Goal: Book appointment/travel/reservation

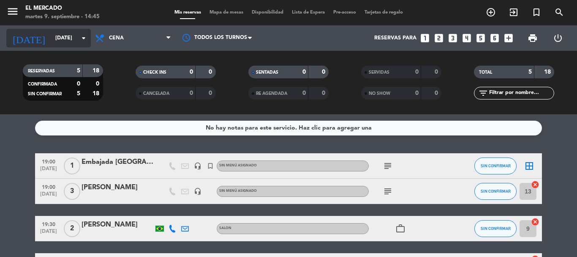
click at [53, 44] on input "[DATE]" at bounding box center [86, 38] width 71 height 14
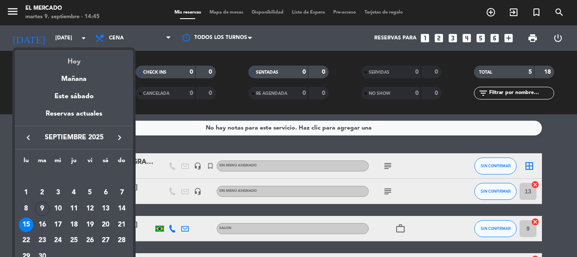
click at [71, 55] on div "Hoy" at bounding box center [74, 58] width 118 height 17
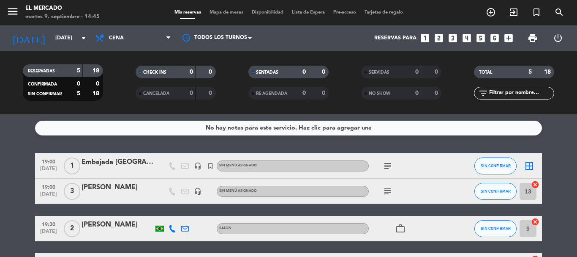
type input "[DATE]"
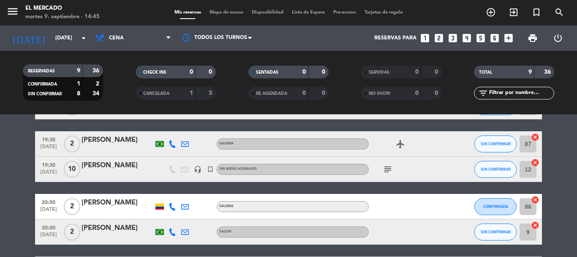
scroll to position [57, 0]
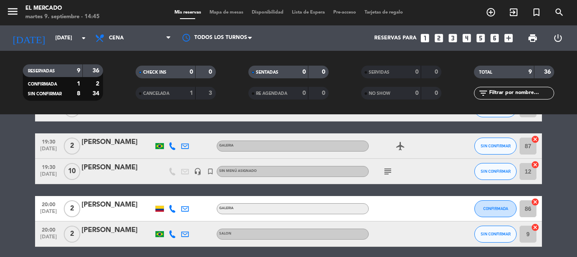
click at [233, 16] on div "Mis reservas Mapa de mesas Disponibilidad Lista de Espera Pre-acceso Tarjetas d…" at bounding box center [288, 13] width 237 height 8
click at [234, 13] on span "Mapa de mesas" at bounding box center [226, 12] width 42 height 5
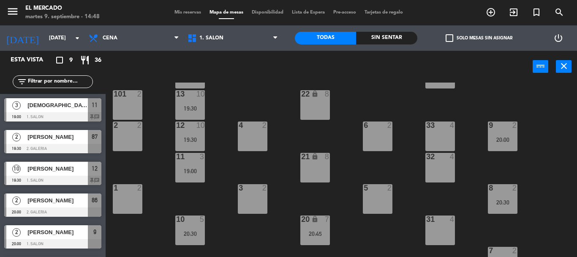
scroll to position [85, 0]
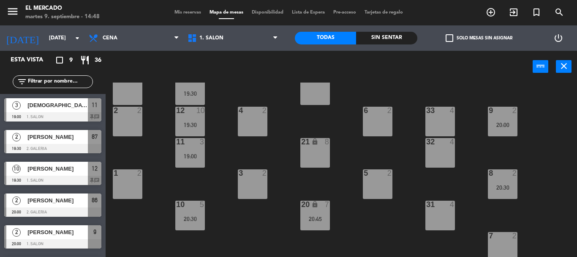
click at [437, 154] on div "32 4" at bounding box center [441, 153] width 30 height 30
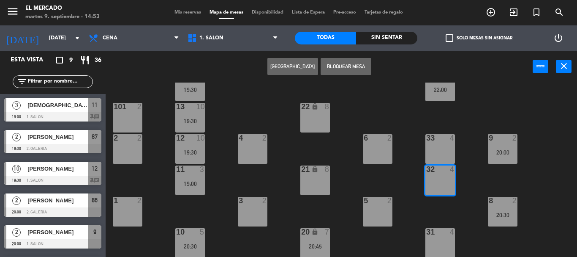
scroll to position [42, 0]
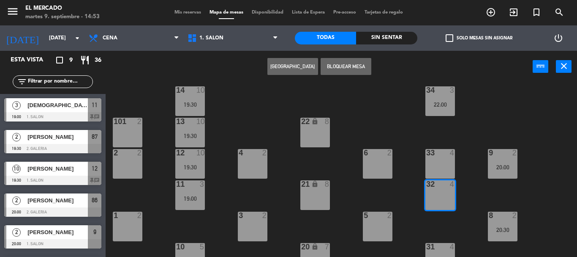
click at [302, 70] on button "[GEOGRAPHIC_DATA]" at bounding box center [293, 66] width 51 height 17
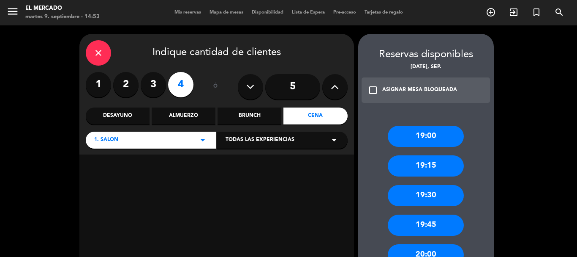
click at [145, 80] on label "3" at bounding box center [153, 84] width 25 height 25
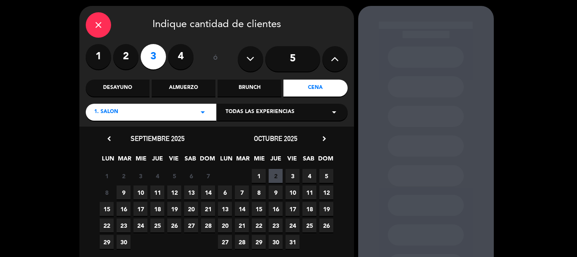
scroll to position [42, 0]
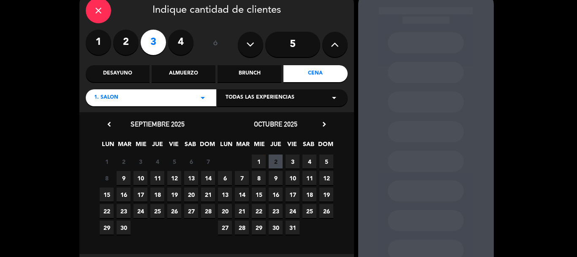
click at [125, 178] on span "9" at bounding box center [124, 178] width 14 height 14
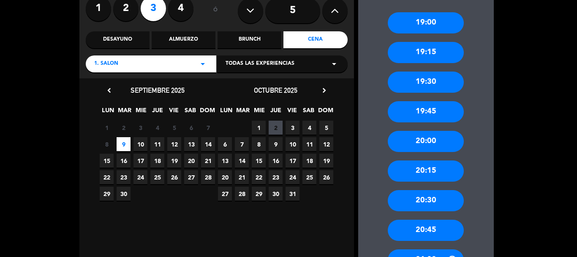
click at [446, 140] on div "20:00" at bounding box center [426, 141] width 76 height 21
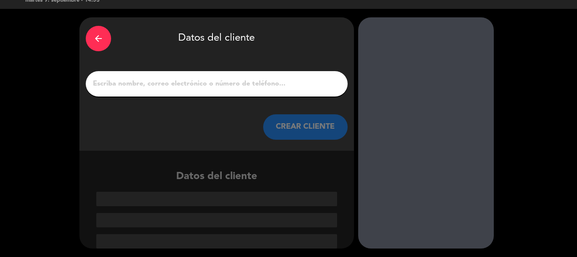
scroll to position [16, 0]
click at [262, 83] on input "1" at bounding box center [216, 84] width 249 height 12
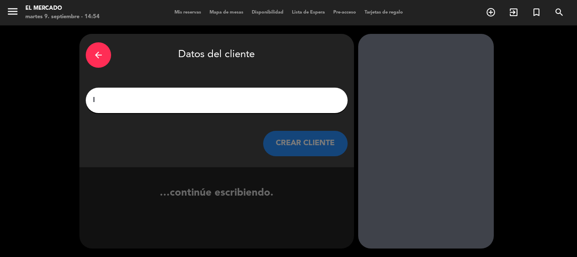
scroll to position [0, 0]
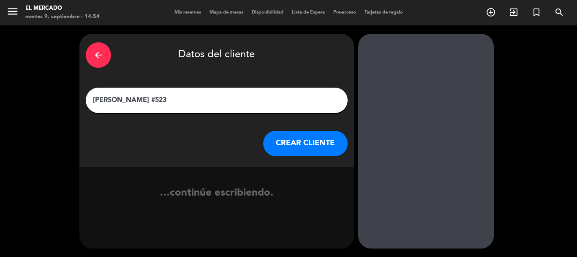
type input "[PERSON_NAME] #523"
click at [294, 144] on button "CREAR CLIENTE" at bounding box center [305, 143] width 85 height 25
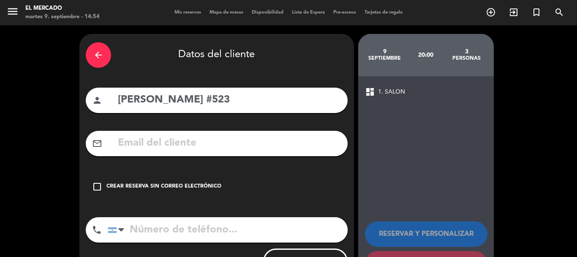
click at [153, 185] on div "Crear reserva sin correo electrónico" at bounding box center [164, 186] width 115 height 8
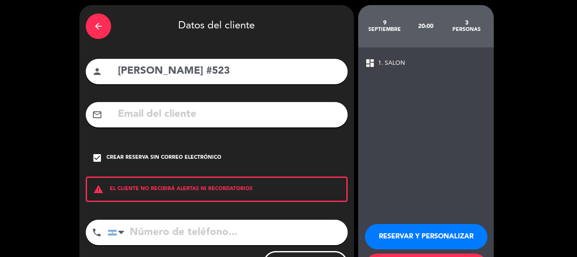
scroll to position [42, 0]
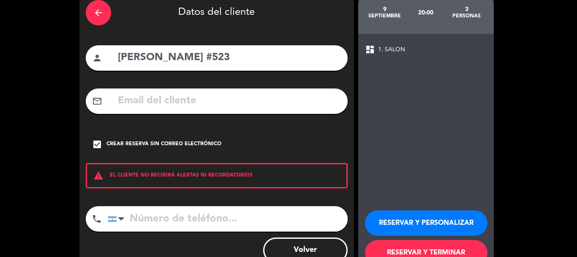
click at [203, 219] on input "tel" at bounding box center [228, 218] width 240 height 25
paste input "[PHONE_NUMBER]"
type input "[PHONE_NUMBER]"
click at [412, 213] on button "RESERVAR Y PERSONALIZAR" at bounding box center [426, 222] width 123 height 25
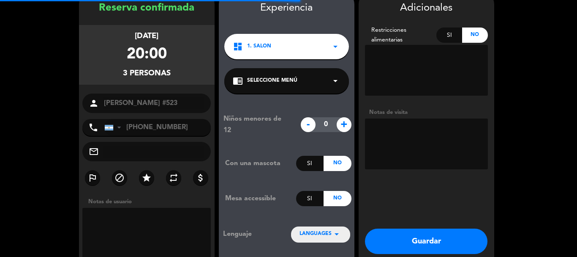
scroll to position [34, 0]
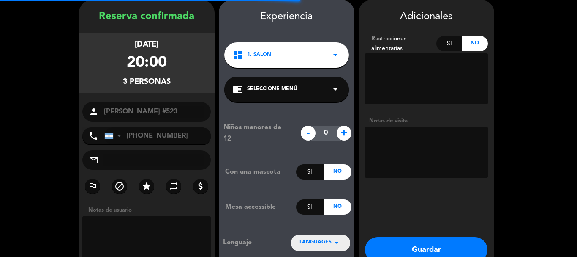
drag, startPoint x: 400, startPoint y: 138, endPoint x: 372, endPoint y: 137, distance: 27.9
click at [376, 137] on textarea at bounding box center [426, 152] width 123 height 51
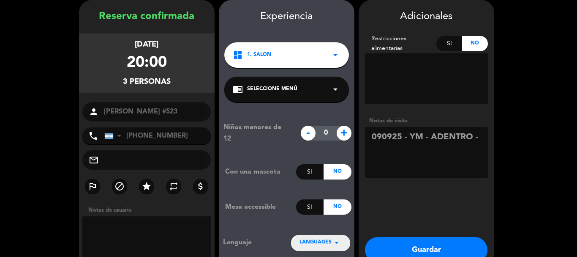
type textarea "090925 - YM - ADENTRO -"
click at [397, 246] on button "Guardar" at bounding box center [426, 249] width 123 height 25
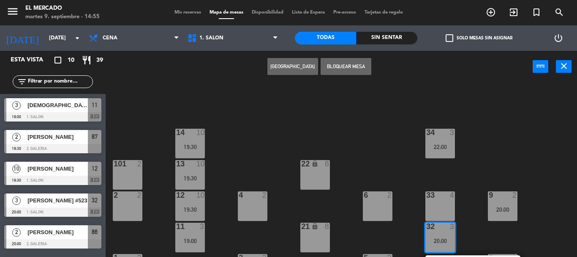
click at [193, 16] on div "Mis reservas Mapa de mesas Disponibilidad Lista de Espera Pre-acceso Tarjetas d…" at bounding box center [288, 13] width 237 height 8
click at [192, 13] on span "Mis reservas" at bounding box center [187, 12] width 35 height 5
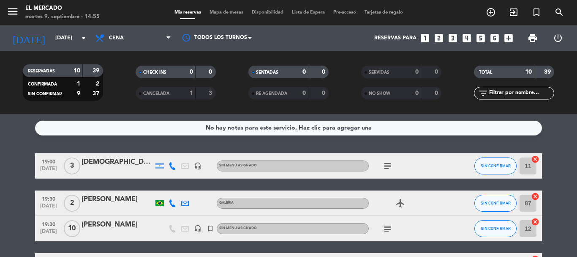
scroll to position [127, 0]
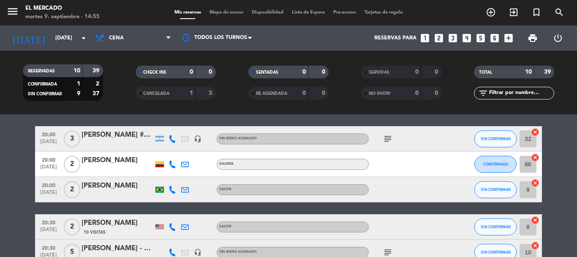
click at [384, 140] on icon "subject" at bounding box center [388, 139] width 10 height 10
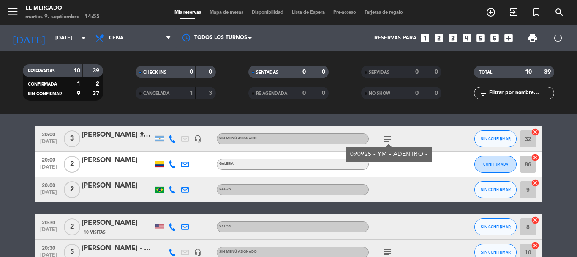
click at [174, 137] on icon at bounding box center [173, 139] width 8 height 8
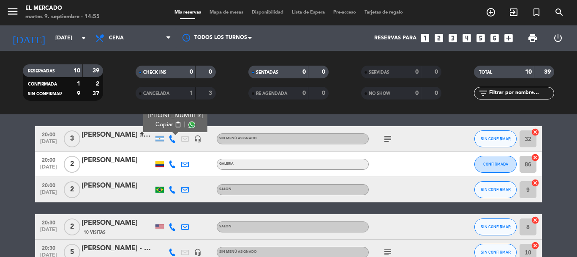
click at [175, 124] on span "content_paste" at bounding box center [178, 124] width 6 height 6
click at [146, 143] on div at bounding box center [118, 144] width 72 height 7
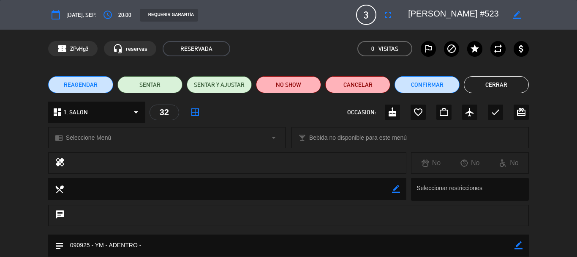
click at [522, 246] on icon "border_color" at bounding box center [519, 245] width 8 height 8
click at [478, 245] on textarea at bounding box center [289, 245] width 451 height 22
click at [151, 247] on textarea at bounding box center [289, 245] width 451 height 22
click at [148, 248] on textarea at bounding box center [289, 245] width 451 height 22
click at [275, 247] on textarea at bounding box center [289, 245] width 451 height 22
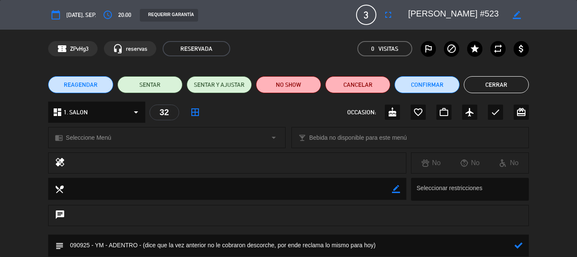
click at [522, 245] on icon at bounding box center [519, 245] width 8 height 8
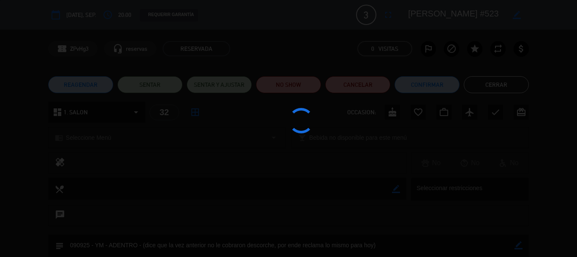
type textarea "090925 - YM - ADENTRO - (dice que la vez anterior no le cobraron descorche, por…"
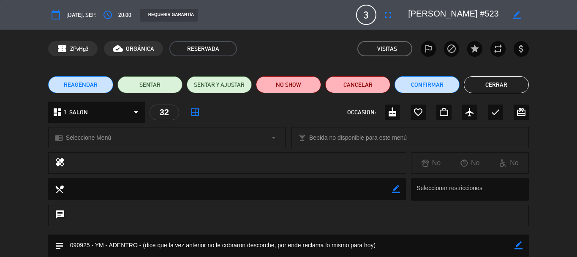
click at [500, 87] on button "Cerrar" at bounding box center [496, 84] width 65 height 17
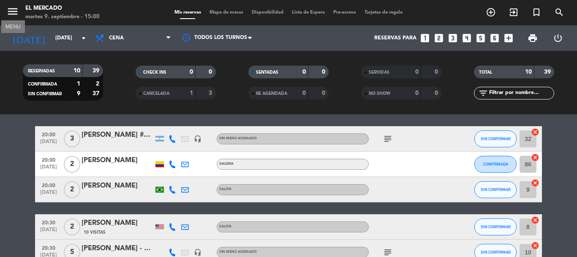
click at [14, 5] on icon "menu" at bounding box center [12, 11] width 13 height 13
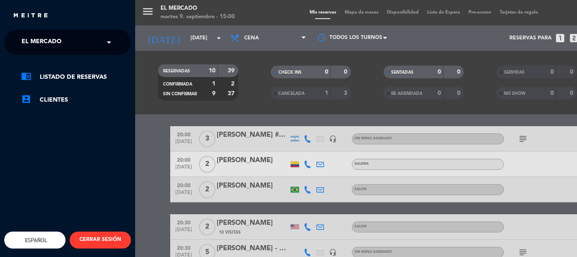
click at [47, 47] on span "El Mercado" at bounding box center [42, 42] width 40 height 18
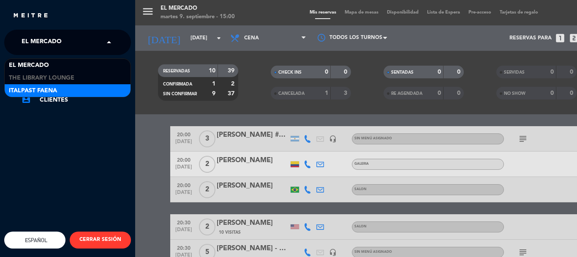
click at [61, 89] on div "Italpast Faena" at bounding box center [68, 90] width 126 height 13
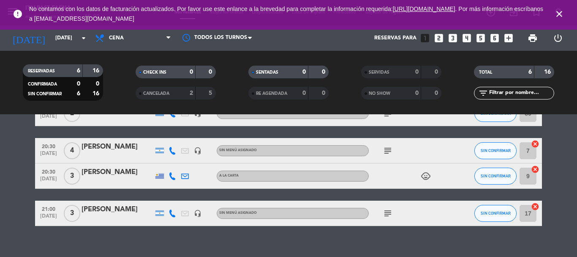
click at [556, 12] on icon "close" at bounding box center [560, 14] width 10 height 10
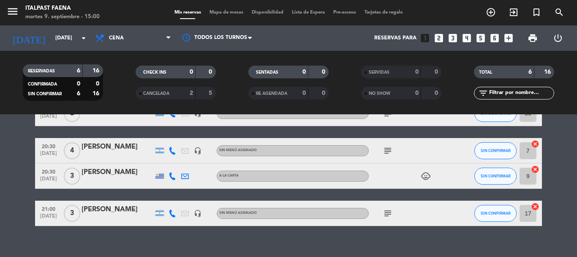
click at [228, 14] on span "Mapa de mesas" at bounding box center [226, 12] width 42 height 5
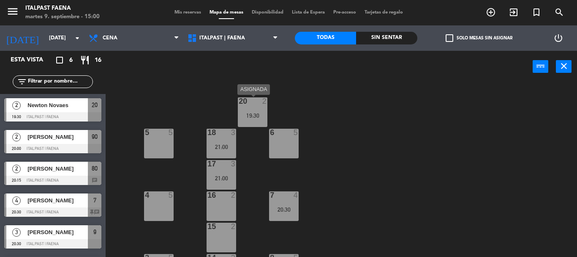
click at [251, 108] on div "20 2 19:30" at bounding box center [253, 112] width 30 height 30
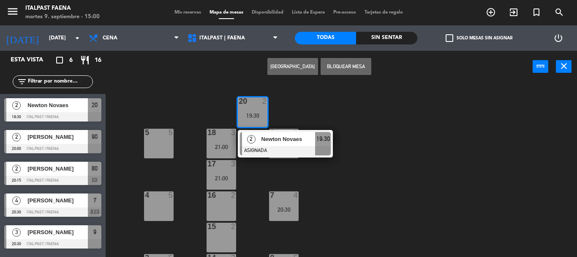
click at [251, 109] on div "20 2 19:30" at bounding box center [253, 112] width 30 height 30
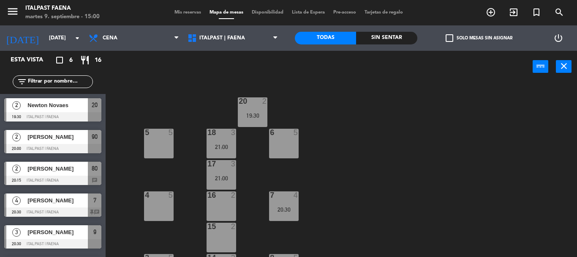
click at [251, 109] on div "20 2 19:30" at bounding box center [253, 112] width 30 height 30
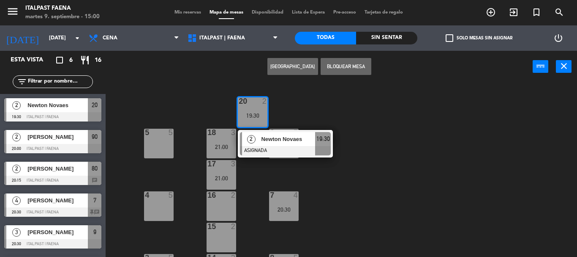
click at [289, 72] on button "[GEOGRAPHIC_DATA]" at bounding box center [293, 66] width 51 height 17
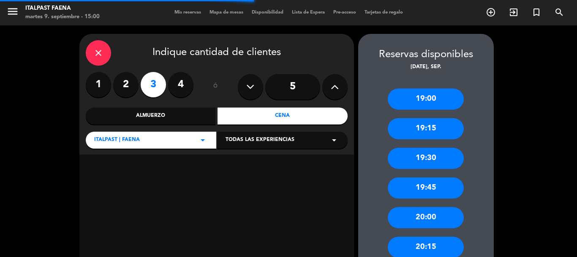
click at [119, 83] on label "2" at bounding box center [125, 84] width 25 height 25
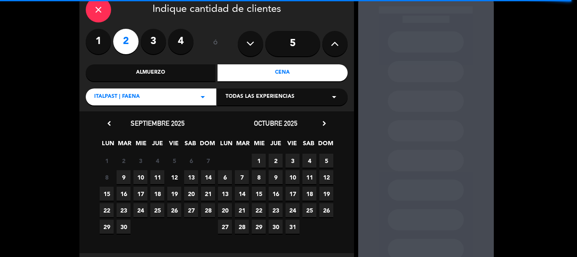
scroll to position [84, 0]
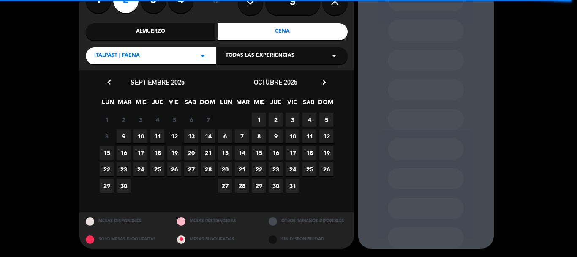
click at [124, 140] on span "9" at bounding box center [124, 136] width 14 height 14
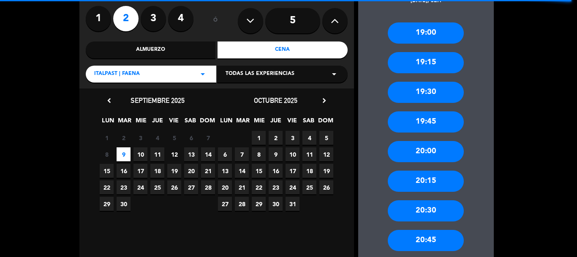
scroll to position [0, 0]
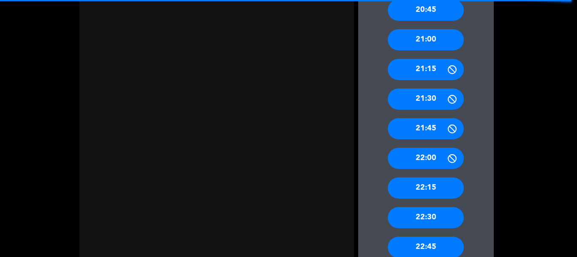
click at [436, 186] on div "22:15" at bounding box center [426, 187] width 76 height 21
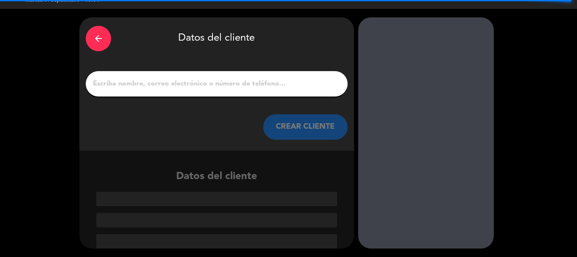
click at [168, 84] on input "1" at bounding box center [216, 84] width 249 height 12
paste input "- [PERSON_NAME]"
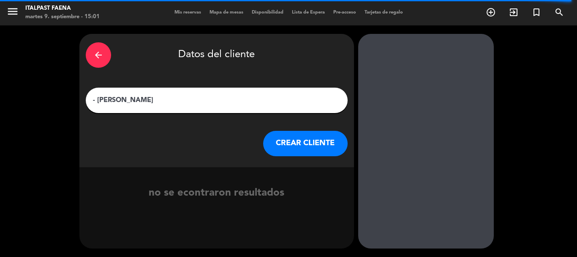
click at [98, 104] on input "- [PERSON_NAME]" at bounding box center [216, 100] width 249 height 12
type input "[PERSON_NAME]"
click at [299, 141] on button "CREAR CLIENTE" at bounding box center [305, 143] width 85 height 25
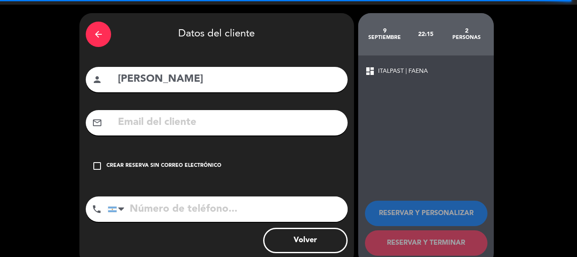
scroll to position [38, 0]
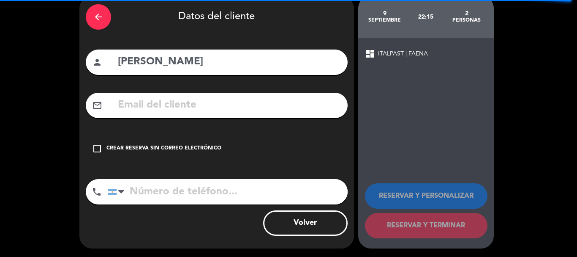
click at [98, 148] on icon "check_box_outline_blank" at bounding box center [97, 148] width 10 height 10
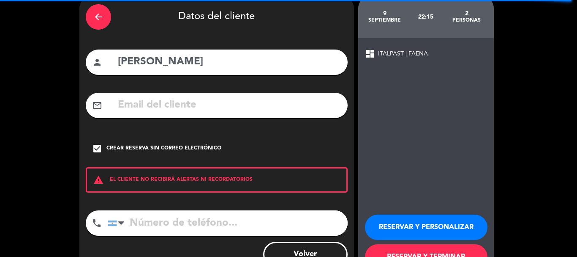
click at [189, 218] on input "tel" at bounding box center [228, 222] width 240 height 25
paste input "[PHONE_NUMBER]"
type input "[PHONE_NUMBER]"
click at [390, 216] on button "RESERVAR Y PERSONALIZAR" at bounding box center [426, 226] width 123 height 25
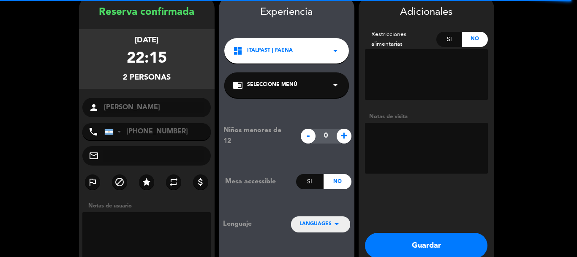
scroll to position [34, 0]
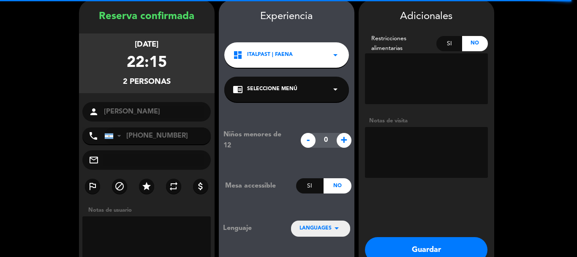
click at [408, 138] on textarea at bounding box center [426, 152] width 123 height 51
type textarea "090925 - AG - Italpast - ANIVERSARIO"
click at [407, 248] on button "Guardar" at bounding box center [426, 249] width 123 height 25
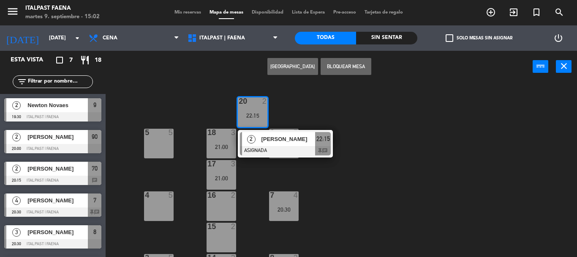
click at [179, 8] on div "menu Italpast Faena martes 9. septiembre - 15:02 Mis reservas Mapa de mesas Dis…" at bounding box center [288, 12] width 577 height 25
click at [179, 11] on span "Mis reservas" at bounding box center [187, 12] width 35 height 5
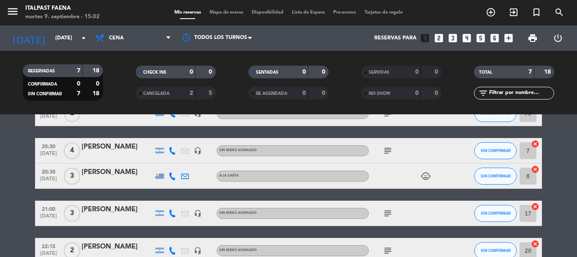
scroll to position [175, 0]
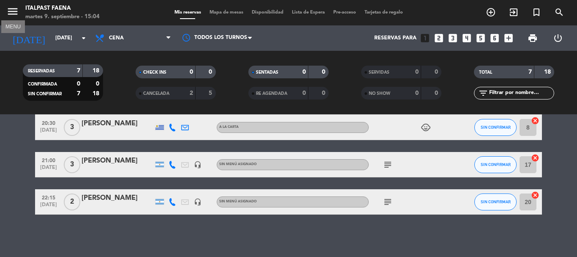
click at [10, 11] on icon "menu" at bounding box center [12, 11] width 13 height 13
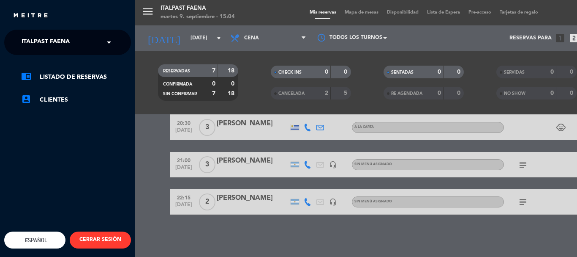
click at [38, 39] on span "Italpast Faena" at bounding box center [46, 42] width 48 height 18
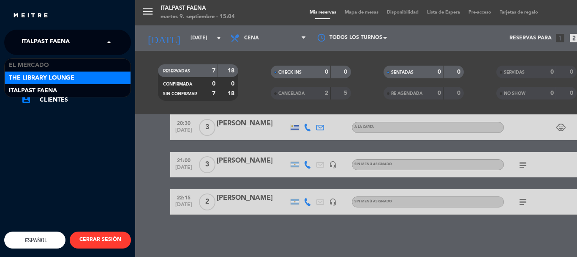
click at [67, 74] on span "The Library Lounge" at bounding box center [42, 78] width 66 height 10
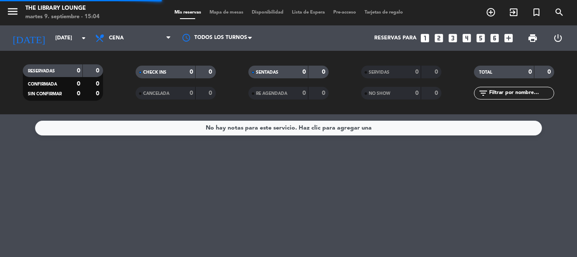
scroll to position [0, 0]
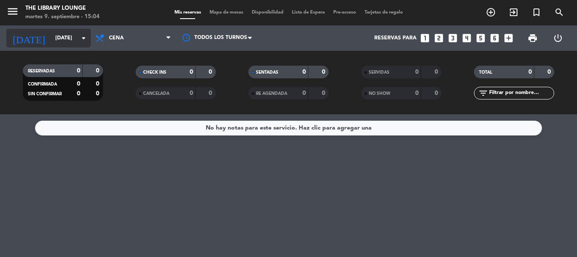
click at [51, 36] on input "[DATE]" at bounding box center [86, 38] width 71 height 14
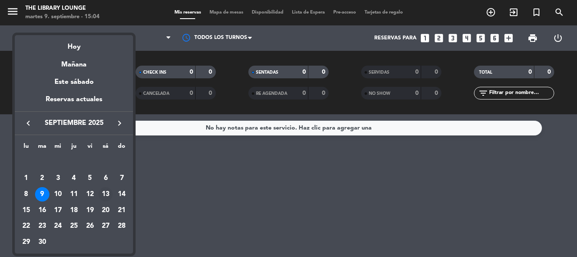
click at [110, 196] on div "13" at bounding box center [105, 194] width 14 height 14
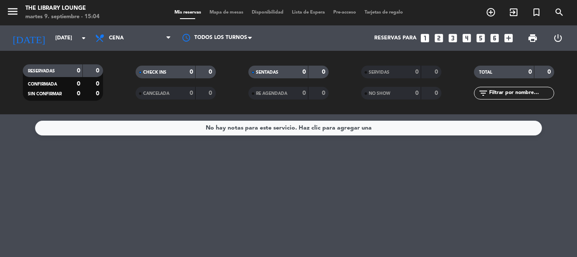
type input "[DATE]"
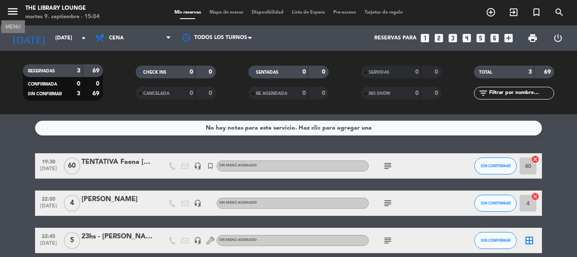
click at [16, 13] on icon "menu" at bounding box center [12, 11] width 13 height 13
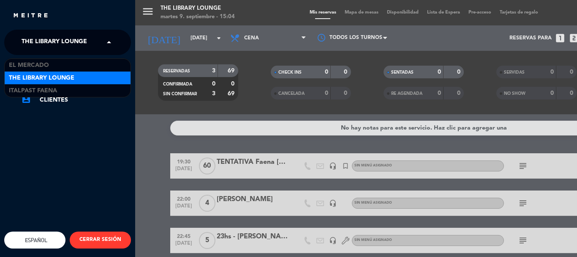
click at [49, 46] on span "The Library Lounge" at bounding box center [55, 42] width 66 height 18
click at [56, 77] on span "The Library Lounge" at bounding box center [42, 78] width 66 height 10
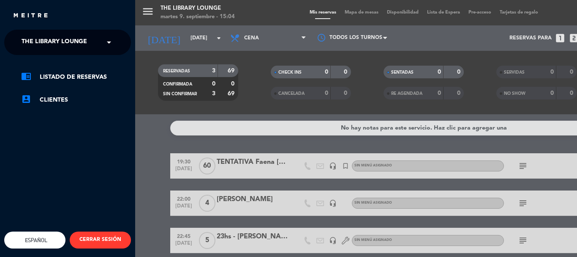
click at [154, 153] on div "menu The Library Lounge martes 9. septiembre - 15:04 Mis reservas Mapa de mesas…" at bounding box center [423, 128] width 577 height 257
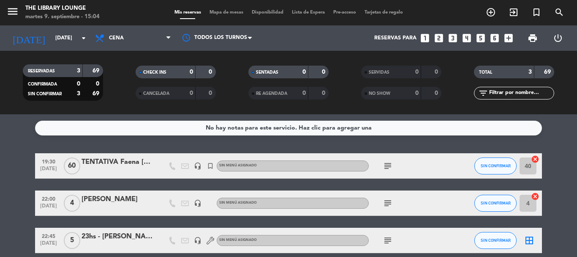
click at [527, 241] on icon "border_all" at bounding box center [530, 240] width 10 height 10
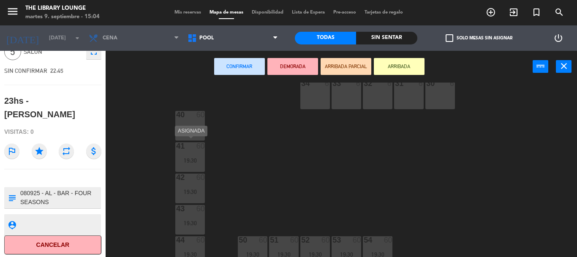
scroll to position [27, 0]
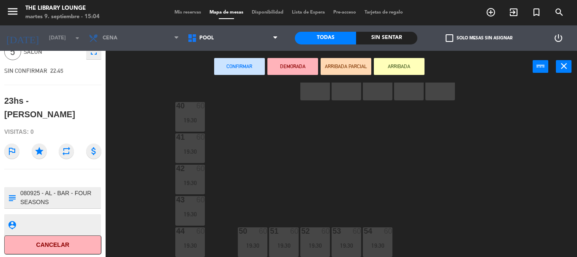
click at [179, 13] on span "Mis reservas" at bounding box center [187, 12] width 35 height 5
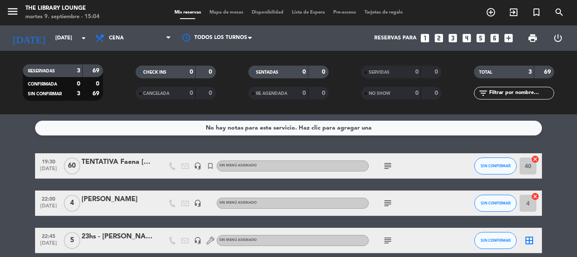
click at [532, 160] on icon "cancel" at bounding box center [535, 159] width 8 height 8
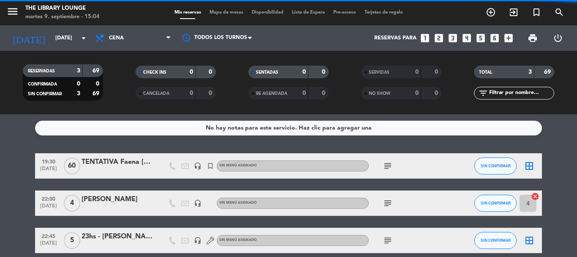
click at [535, 161] on div "border_all" at bounding box center [529, 165] width 25 height 25
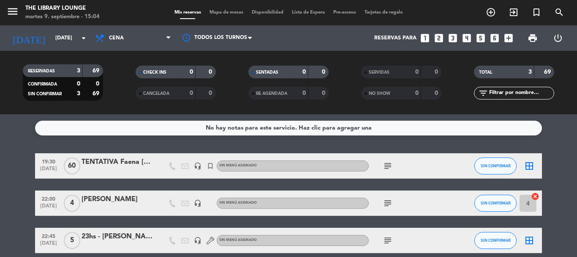
click at [526, 168] on icon "border_all" at bounding box center [530, 166] width 10 height 10
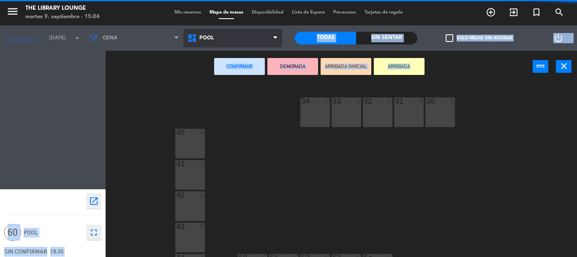
drag, startPoint x: 230, startPoint y: 47, endPoint x: 234, endPoint y: 42, distance: 6.9
click at [233, 42] on ng-component "menu The Library Lounge martes 9. septiembre - 15:04 Mis reservas Mapa de mesas…" at bounding box center [288, 128] width 577 height 257
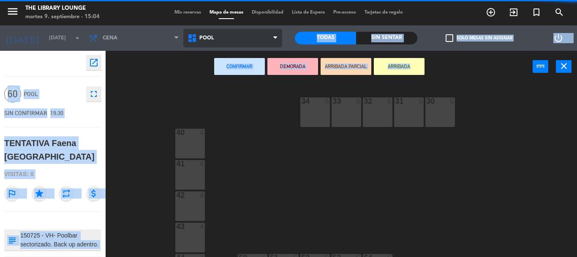
click at [234, 42] on span "POOL" at bounding box center [232, 38] width 99 height 19
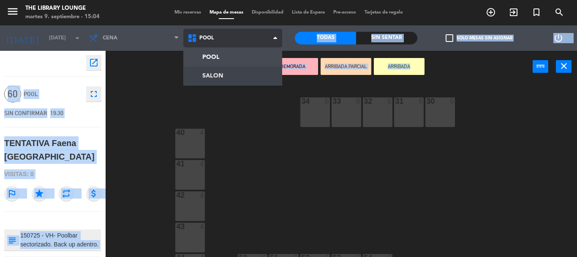
click at [230, 77] on ng-component "menu The Library Lounge martes 9. septiembre - 15:04 Mis reservas Mapa de mesas…" at bounding box center [288, 128] width 577 height 257
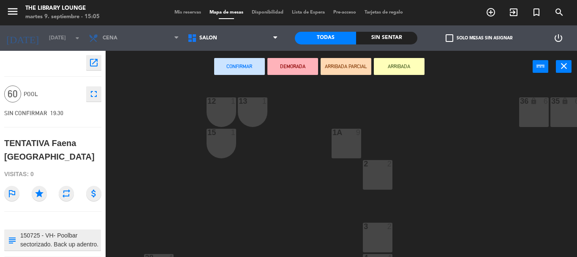
click at [462, 182] on div "12 1 13 1 36 lock 6 35 lock 6 34 lock 6 33 lock 6 32 lock 6 31 lock 6 30 lock 6…" at bounding box center [345, 169] width 466 height 174
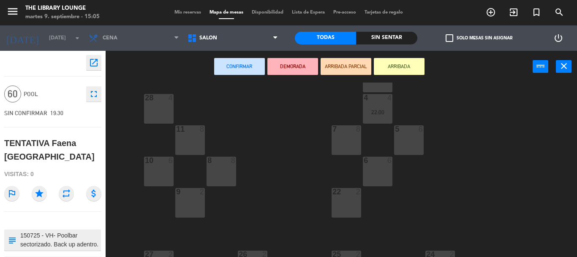
scroll to position [145, 0]
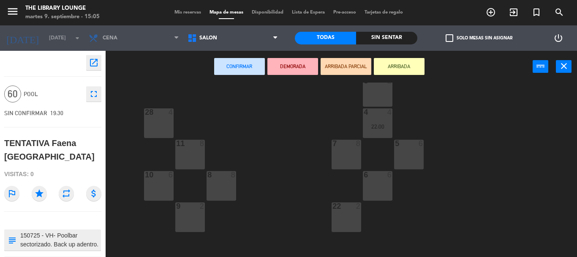
click at [168, 122] on div "28 4" at bounding box center [159, 123] width 30 height 30
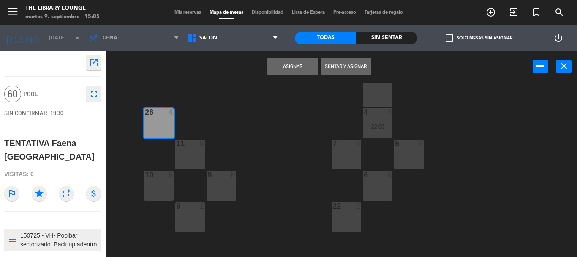
click at [190, 148] on div "11 8" at bounding box center [190, 143] width 30 height 8
click at [223, 184] on div "8 8" at bounding box center [222, 186] width 30 height 30
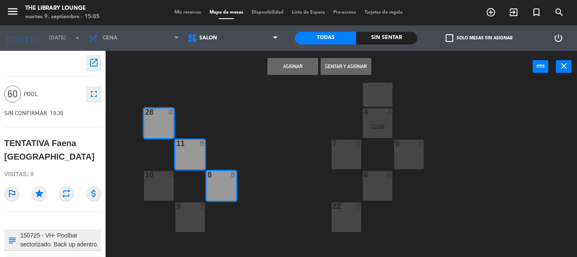
click at [181, 214] on div "9 2" at bounding box center [190, 217] width 30 height 30
click at [132, 167] on div "12 1 13 1 36 lock 6 35 lock 6 34 lock 6 33 lock 6 32 lock 6 31 lock 6 30 lock 6…" at bounding box center [345, 169] width 466 height 174
click at [159, 178] on div at bounding box center [159, 175] width 14 height 8
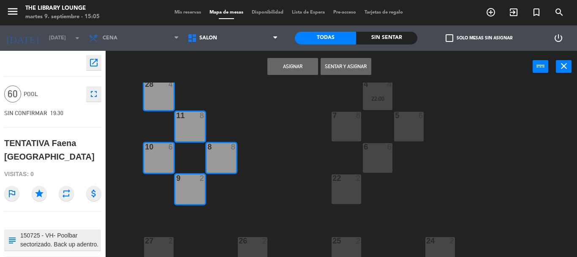
scroll to position [188, 0]
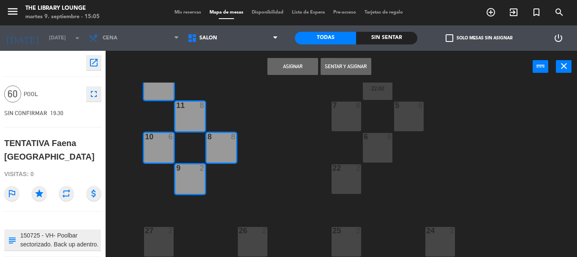
click at [224, 245] on div "12 1 13 1 36 lock 6 35 lock 6 34 lock 6 33 lock 6 32 lock 6 31 lock 6 30 lock 6…" at bounding box center [345, 169] width 466 height 174
click at [254, 235] on div "26 2" at bounding box center [253, 242] width 30 height 30
click at [189, 241] on div "12 1 13 1 36 lock 6 35 lock 6 34 lock 6 33 lock 6 32 lock 6 31 lock 6 30 lock 6…" at bounding box center [345, 169] width 466 height 174
click at [157, 237] on div "27 2" at bounding box center [159, 242] width 30 height 30
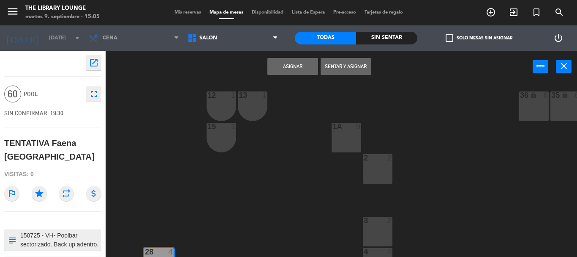
scroll to position [0, 0]
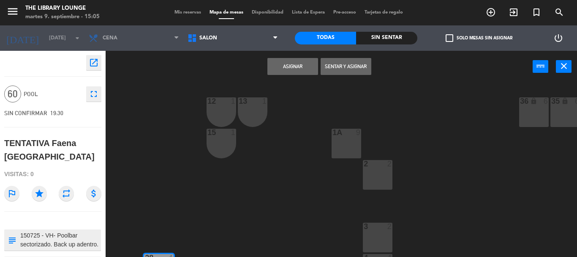
click at [252, 108] on div "13 1" at bounding box center [253, 112] width 30 height 30
click at [221, 109] on div "12 1" at bounding box center [222, 112] width 30 height 30
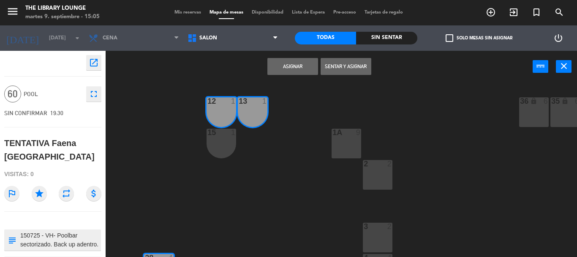
click at [219, 154] on div "15 1" at bounding box center [222, 143] width 30 height 30
click at [337, 143] on div "1A 9" at bounding box center [347, 143] width 30 height 30
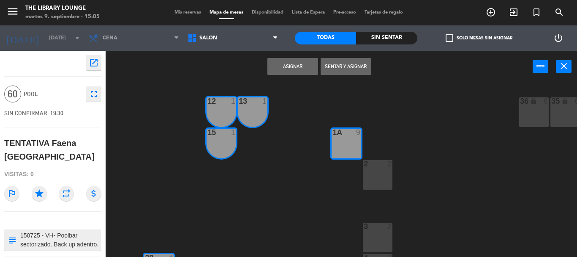
click at [290, 63] on button "Asignar" at bounding box center [293, 66] width 51 height 17
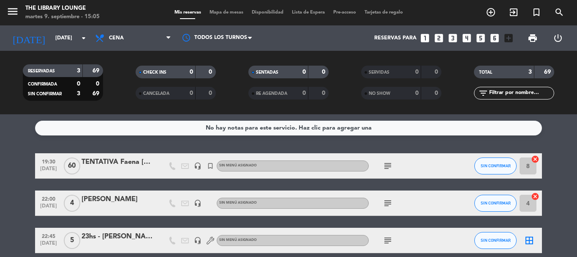
scroll to position [38, 0]
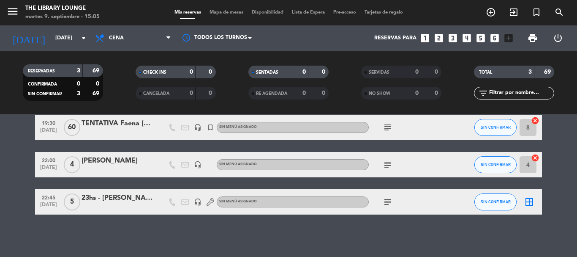
click at [529, 200] on icon "border_all" at bounding box center [530, 202] width 10 height 10
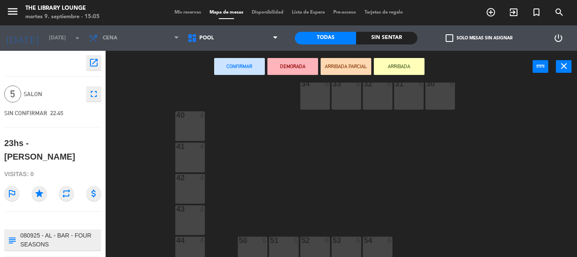
scroll to position [27, 0]
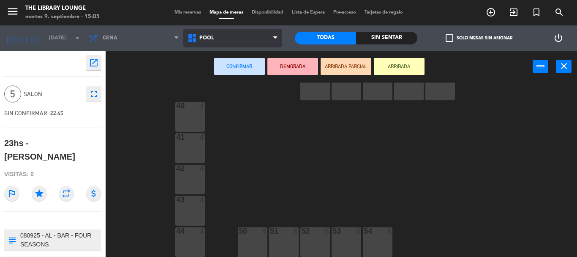
click at [260, 41] on span "POOL" at bounding box center [232, 38] width 99 height 19
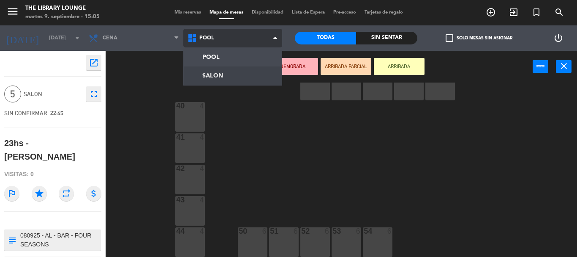
click at [236, 74] on ng-component "menu The Library Lounge martes 9. septiembre - 15:05 Mis reservas Mapa de mesas…" at bounding box center [288, 128] width 577 height 257
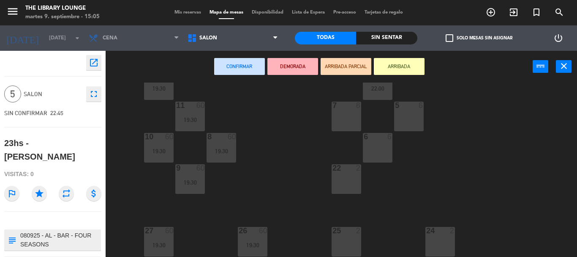
scroll to position [188, 0]
click at [382, 145] on div "6 6" at bounding box center [378, 148] width 30 height 30
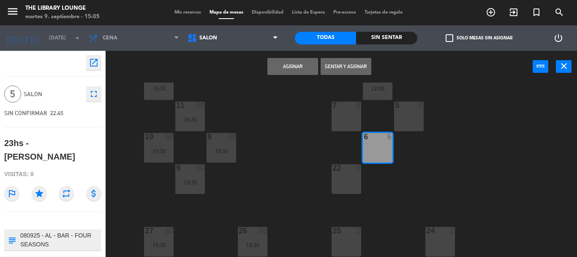
click at [271, 68] on button "Asignar" at bounding box center [293, 66] width 51 height 17
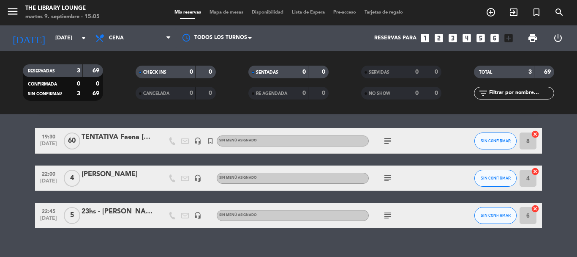
scroll to position [38, 0]
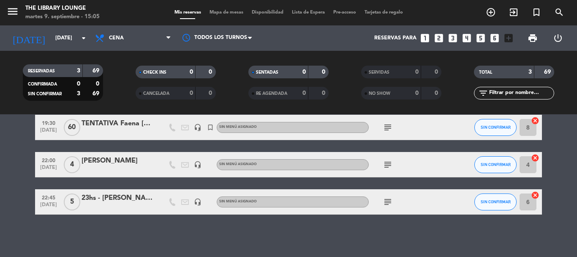
click at [216, 14] on span "Mapa de mesas" at bounding box center [226, 12] width 42 height 5
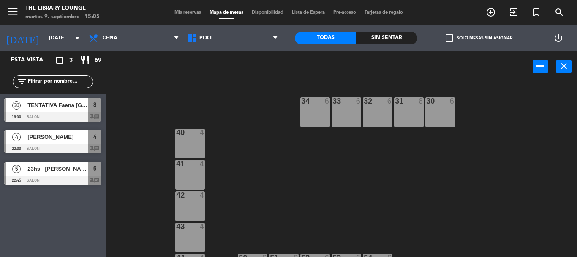
click at [187, 13] on span "Mis reservas" at bounding box center [187, 12] width 35 height 5
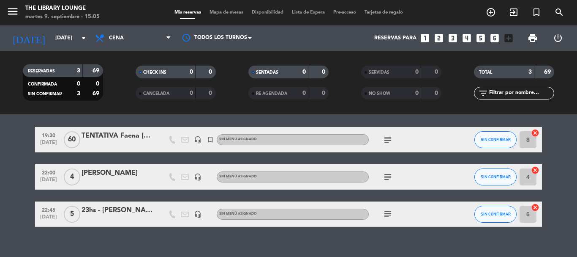
scroll to position [38, 0]
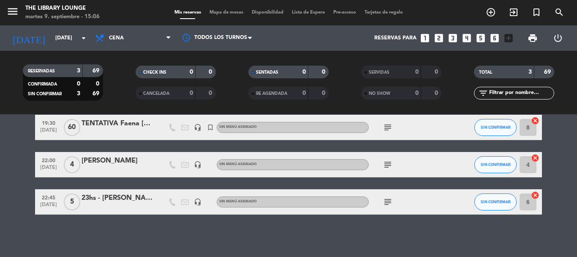
click at [225, 11] on span "Mapa de mesas" at bounding box center [226, 12] width 42 height 5
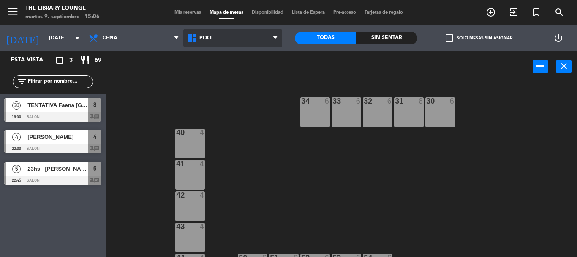
click at [253, 35] on span "POOL" at bounding box center [232, 38] width 99 height 19
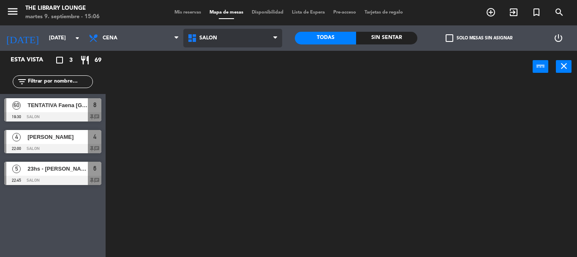
click at [247, 74] on ng-component "menu The Library Lounge martes 9. septiembre - 15:06 Mis reservas Mapa de mesas…" at bounding box center [288, 128] width 577 height 257
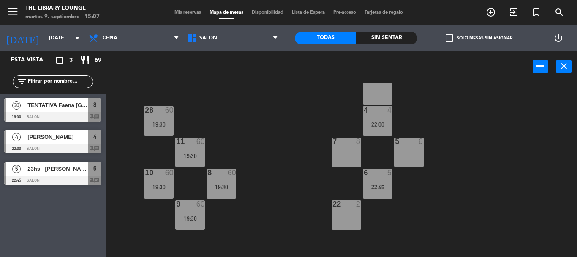
scroll to position [169, 0]
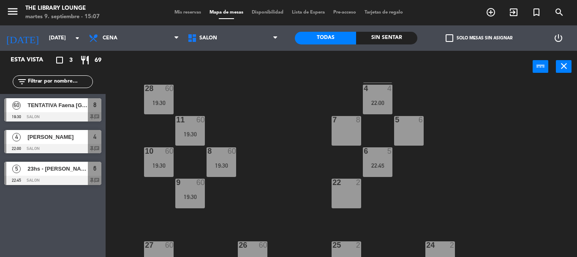
click at [405, 136] on div "5 6" at bounding box center [409, 131] width 30 height 30
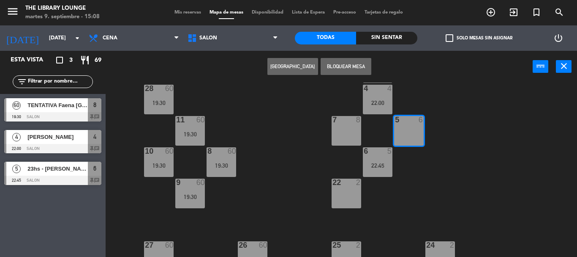
click at [287, 65] on button "[GEOGRAPHIC_DATA]" at bounding box center [293, 66] width 51 height 17
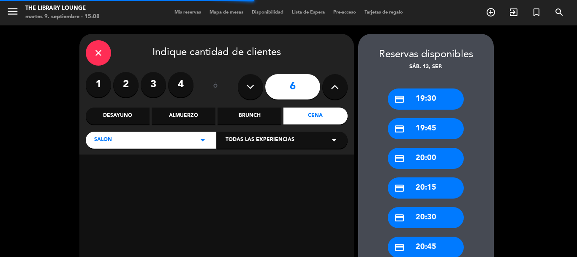
click at [175, 93] on label "4" at bounding box center [180, 84] width 25 height 25
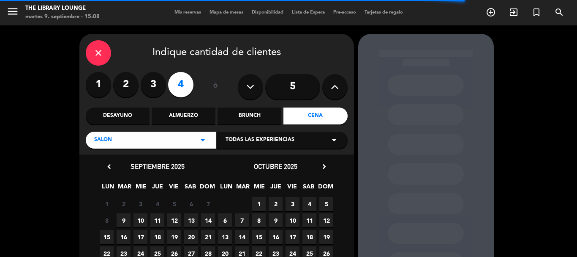
click at [191, 217] on span "13" at bounding box center [191, 220] width 14 height 14
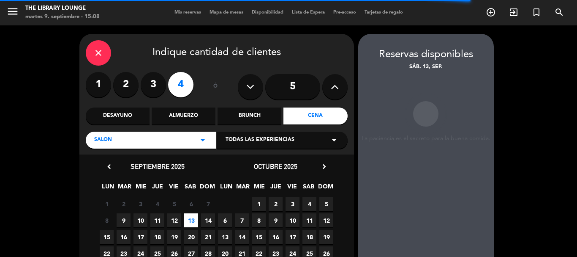
scroll to position [34, 0]
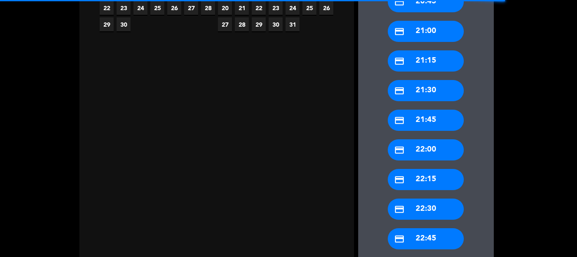
click at [435, 156] on div "credit_card 22:00" at bounding box center [426, 149] width 76 height 21
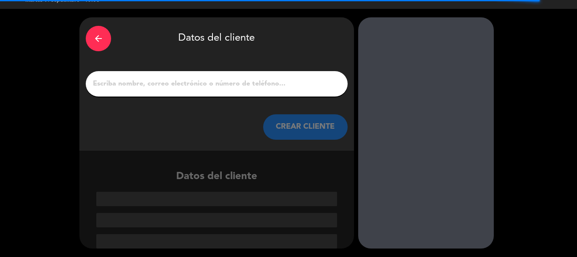
click at [245, 77] on div at bounding box center [217, 83] width 262 height 25
click at [251, 79] on input "1" at bounding box center [216, 84] width 249 height 12
paste input "[PERSON_NAME]"
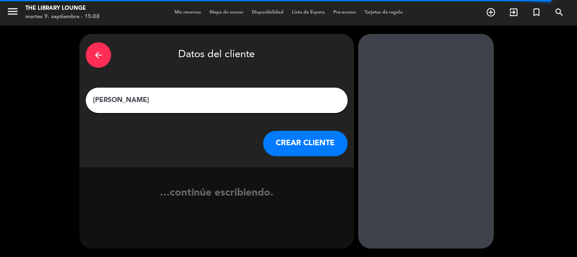
scroll to position [0, 0]
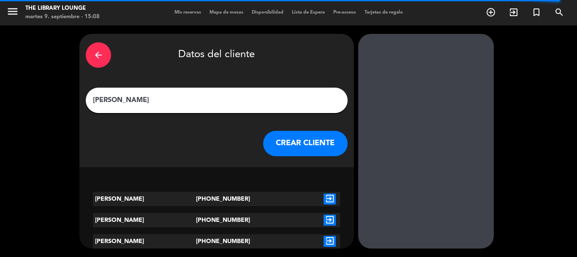
type input "[PERSON_NAME]"
click at [313, 144] on button "CREAR CLIENTE" at bounding box center [305, 143] width 85 height 25
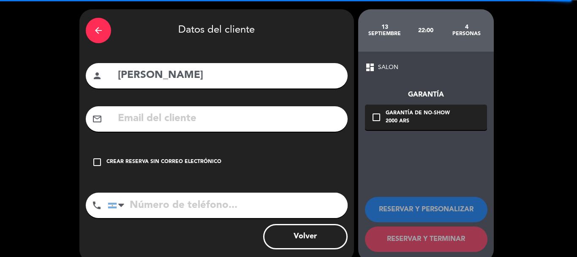
scroll to position [38, 0]
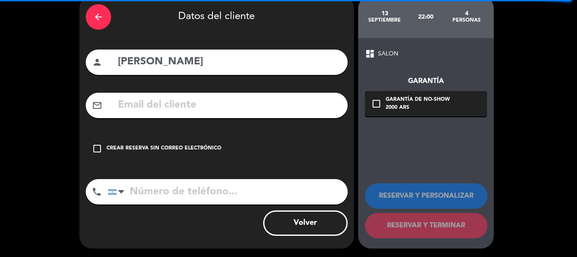
click at [149, 143] on div "check_box_outline_blank Crear reserva sin correo electrónico" at bounding box center [217, 148] width 262 height 25
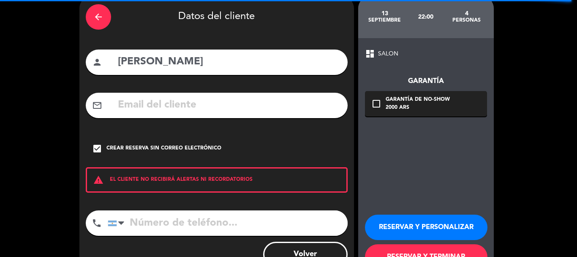
click at [166, 214] on input "tel" at bounding box center [228, 222] width 240 height 25
paste input "[PHONE_NUMBER]"
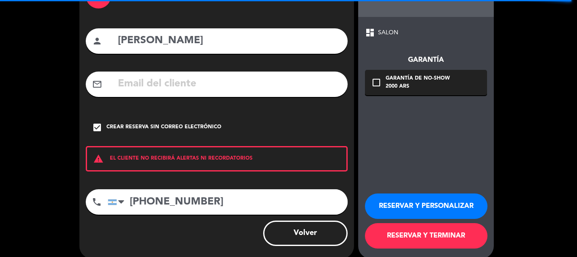
scroll to position [69, 0]
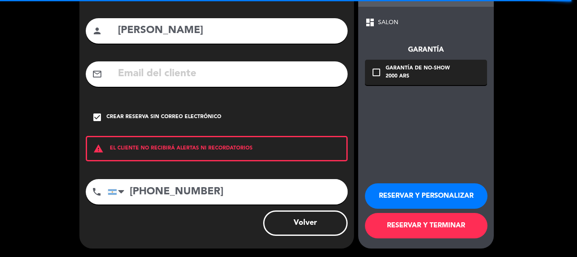
type input "[PHONE_NUMBER]"
click at [419, 195] on button "RESERVAR Y PERSONALIZAR" at bounding box center [426, 195] width 123 height 25
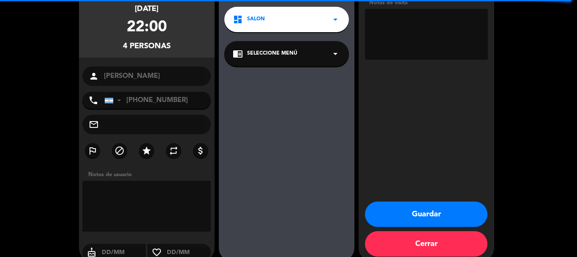
scroll to position [34, 0]
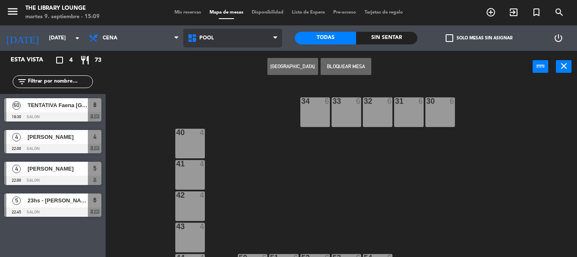
click at [227, 38] on span "POOL" at bounding box center [232, 38] width 99 height 19
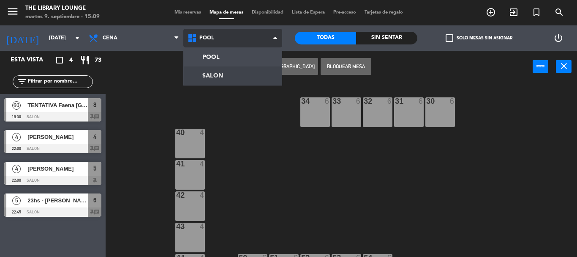
click at [256, 73] on ng-component "menu The Library Lounge martes 9. septiembre - 15:09 Mis reservas Mapa de mesas…" at bounding box center [288, 128] width 577 height 257
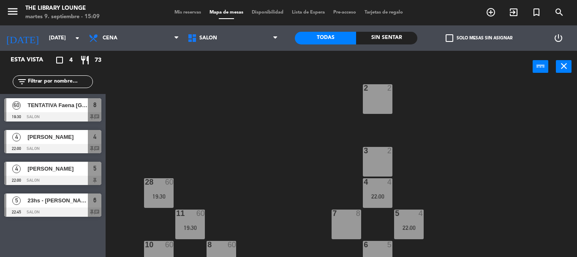
scroll to position [169, 0]
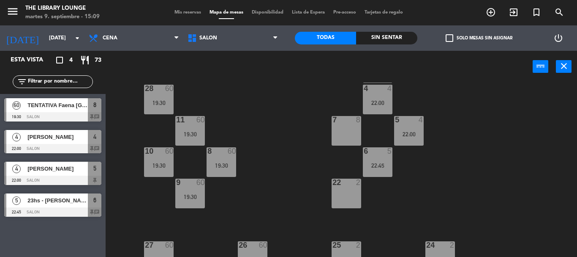
click at [76, 167] on span "[PERSON_NAME]" at bounding box center [57, 168] width 60 height 9
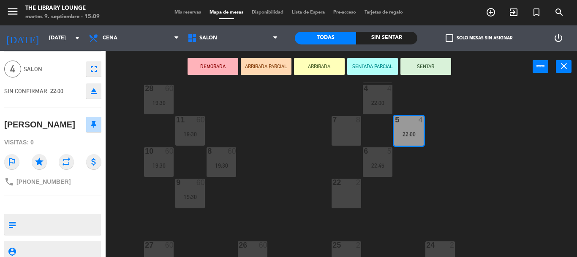
scroll to position [0, 0]
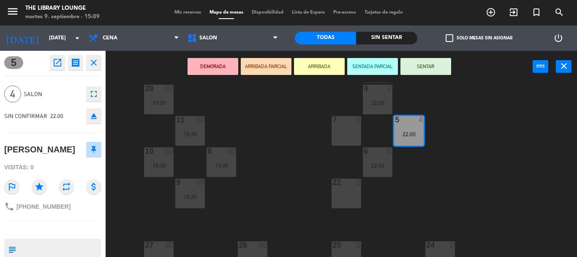
click at [177, 13] on span "Mis reservas" at bounding box center [187, 12] width 35 height 5
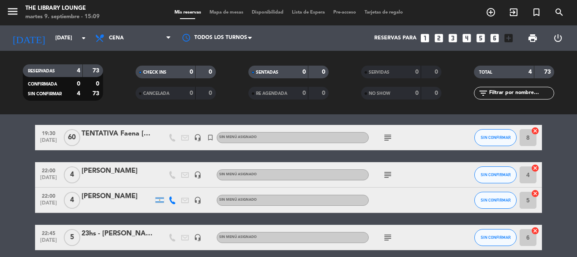
scroll to position [64, 0]
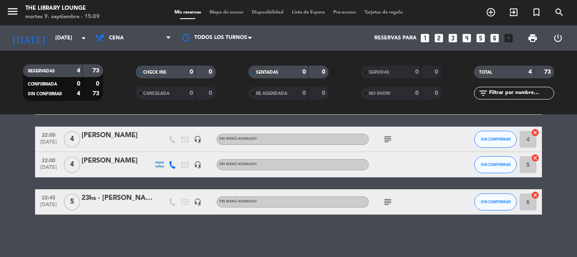
click at [105, 158] on div "[PERSON_NAME]" at bounding box center [118, 160] width 72 height 11
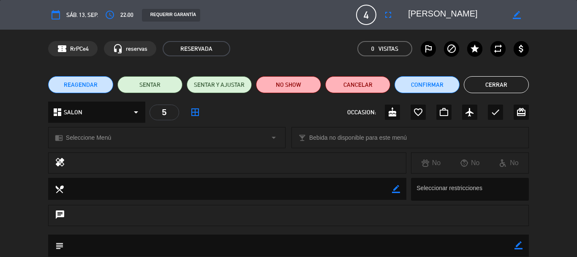
scroll to position [85, 0]
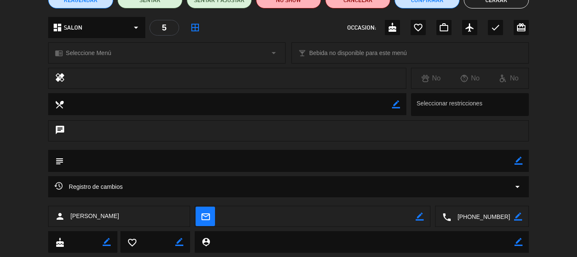
click at [135, 159] on textarea at bounding box center [289, 161] width 451 height 22
click at [522, 159] on icon "border_color" at bounding box center [519, 160] width 8 height 8
click at [450, 157] on textarea at bounding box center [289, 161] width 451 height 22
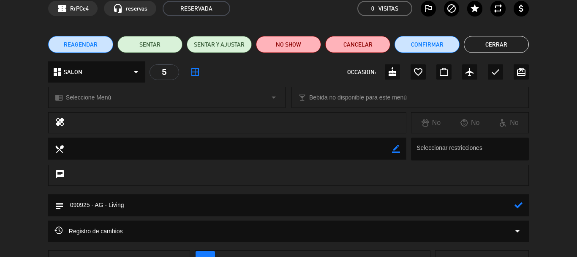
scroll to position [0, 0]
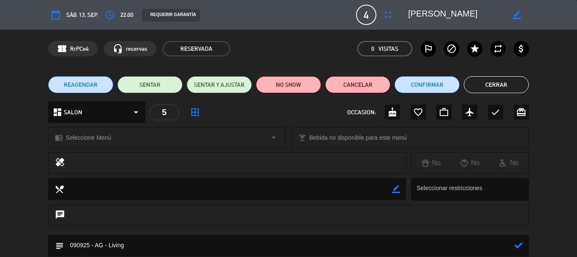
type textarea "090925 - AG - Living"
click at [560, 175] on div "healing No No No" at bounding box center [288, 164] width 577 height 25
click at [505, 85] on button "Cerrar" at bounding box center [496, 84] width 65 height 17
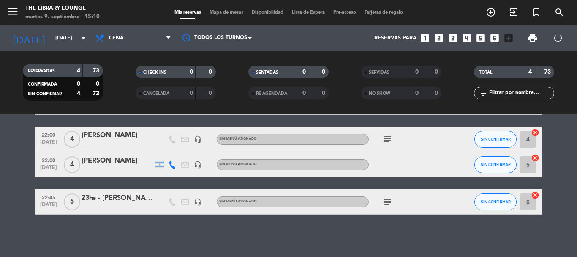
click at [391, 138] on icon "subject" at bounding box center [388, 139] width 10 height 10
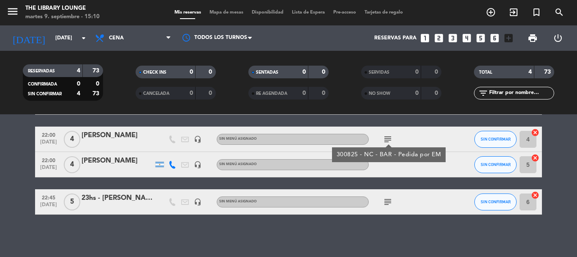
click at [389, 162] on div at bounding box center [407, 164] width 76 height 25
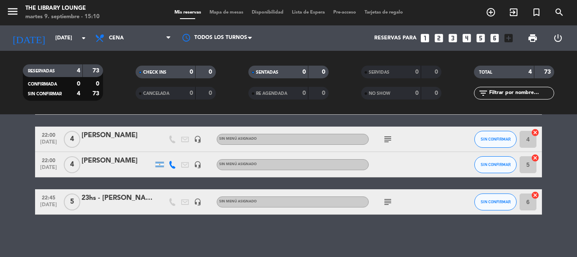
click at [389, 166] on div at bounding box center [407, 164] width 76 height 25
click at [120, 162] on div "[PERSON_NAME]" at bounding box center [118, 160] width 72 height 11
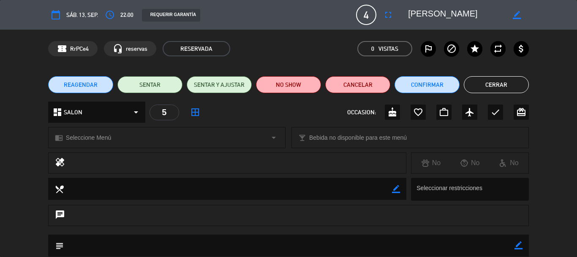
scroll to position [106, 0]
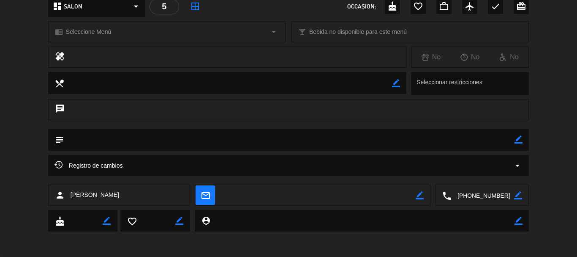
click at [133, 143] on textarea at bounding box center [289, 139] width 451 height 22
click at [517, 140] on icon "border_color" at bounding box center [519, 139] width 8 height 8
click at [446, 139] on textarea at bounding box center [289, 139] width 451 height 22
type textarea "090925 - AG - Living"
click at [520, 140] on icon at bounding box center [519, 139] width 8 height 8
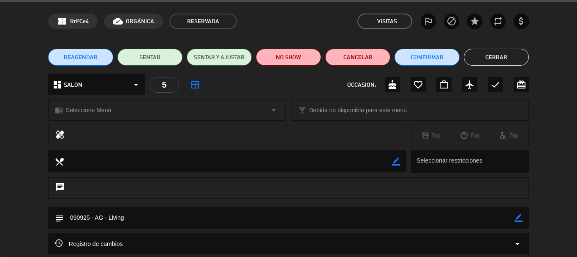
scroll to position [21, 0]
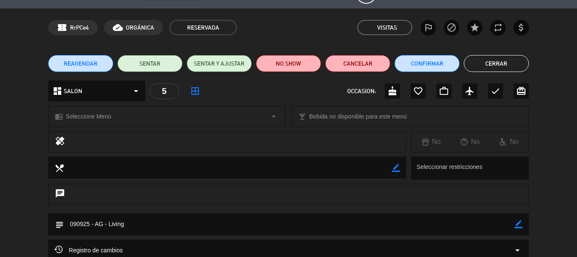
click at [501, 68] on button "Cerrar" at bounding box center [496, 63] width 65 height 17
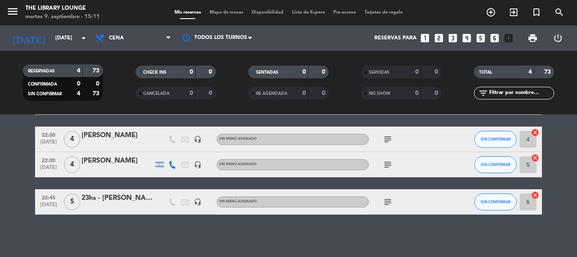
click at [386, 165] on icon "subject" at bounding box center [388, 164] width 10 height 10
click at [107, 164] on div "[PERSON_NAME]" at bounding box center [118, 160] width 72 height 11
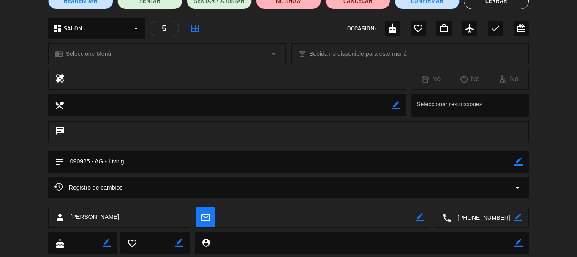
scroll to position [85, 0]
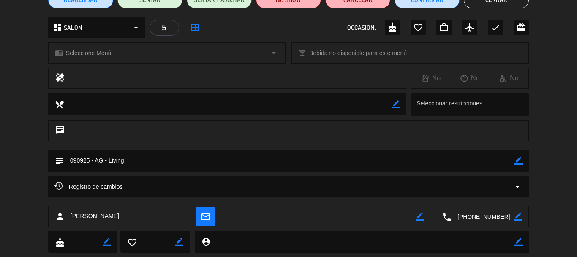
click at [517, 161] on icon "border_color" at bounding box center [519, 160] width 8 height 8
type textarea "090925 - AG - Bar"
click at [518, 162] on icon at bounding box center [519, 160] width 8 height 8
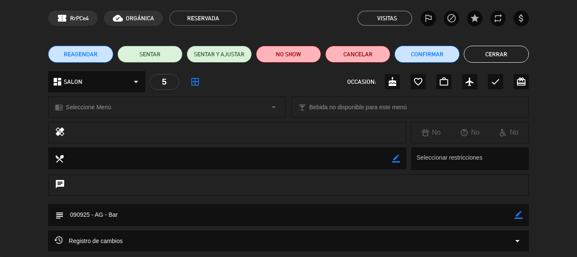
scroll to position [0, 0]
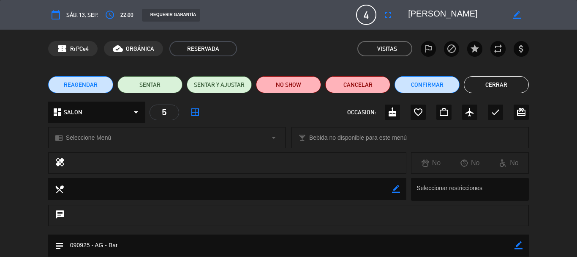
click at [485, 82] on button "Cerrar" at bounding box center [496, 84] width 65 height 17
